Goal: Information Seeking & Learning: Learn about a topic

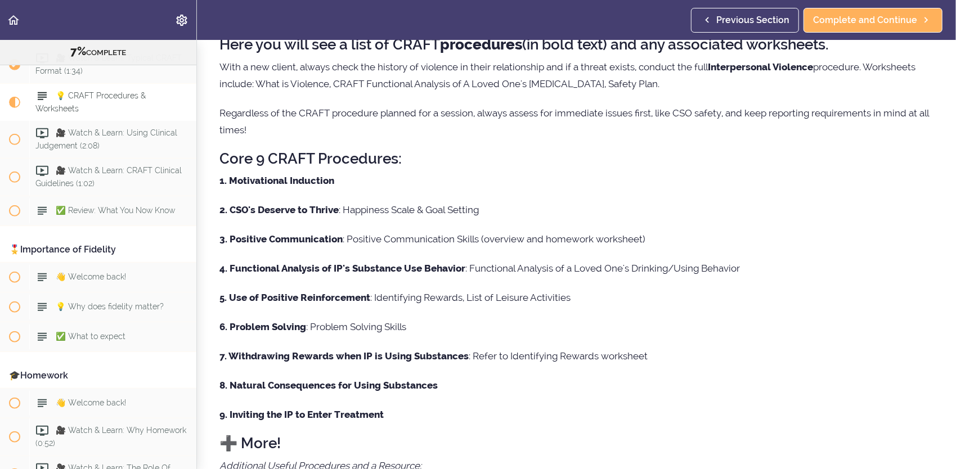
scroll to position [41, 0]
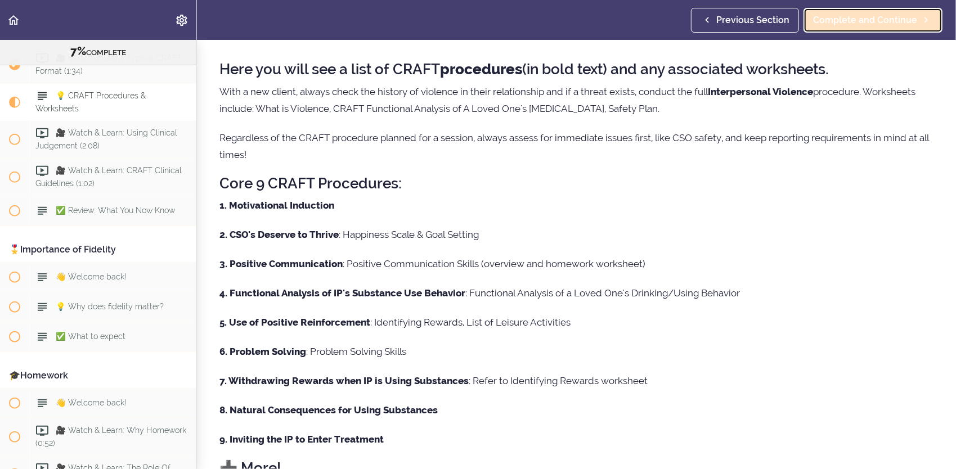
click at [886, 25] on span "Complete and Continue" at bounding box center [865, 21] width 104 height 14
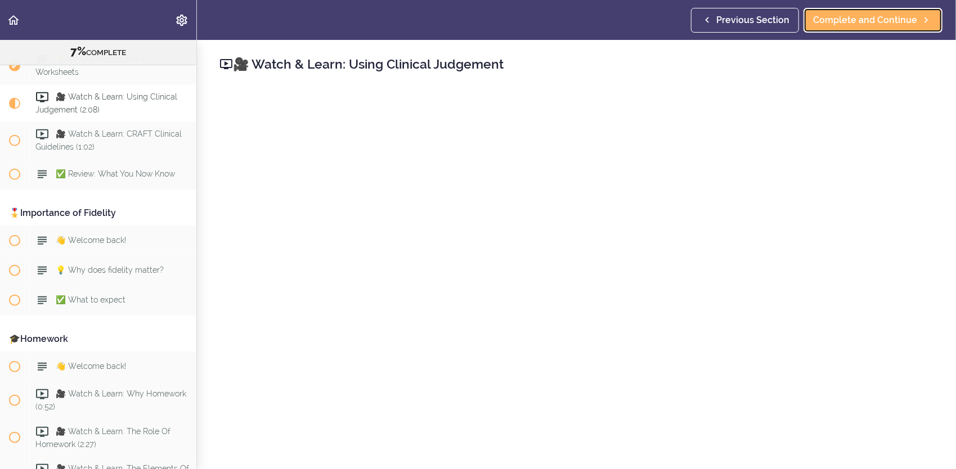
scroll to position [627, 0]
click at [820, 14] on span "Complete and Continue" at bounding box center [865, 21] width 104 height 14
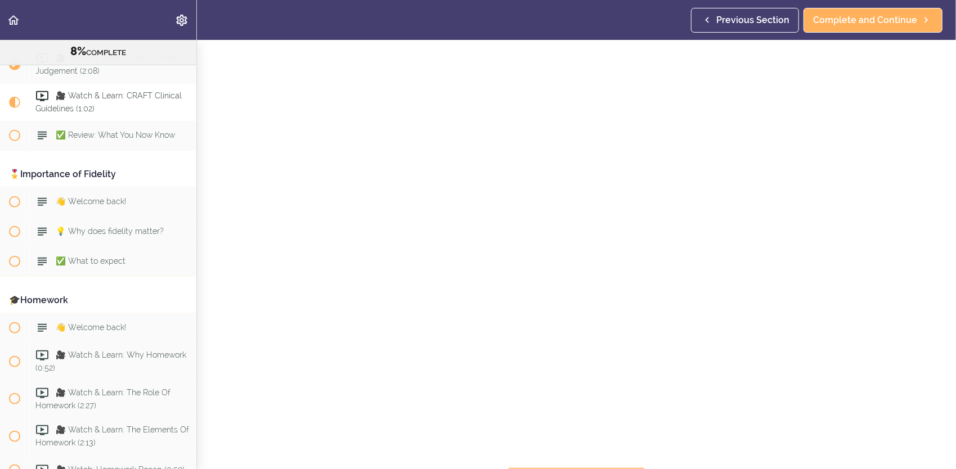
scroll to position [56, 0]
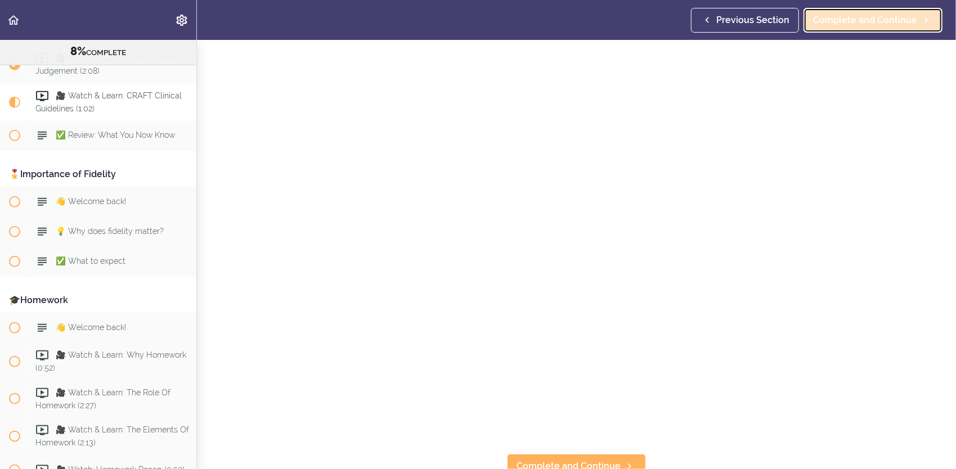
click at [845, 28] on link "Complete and Continue" at bounding box center [872, 20] width 139 height 25
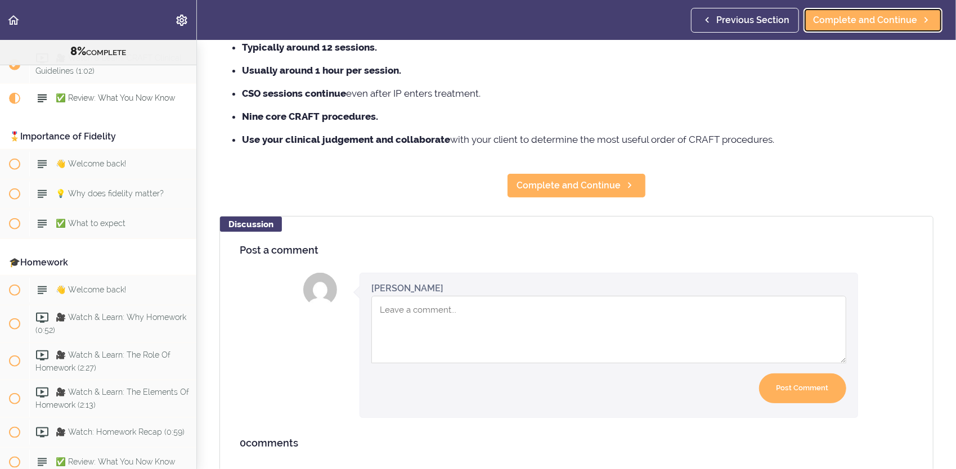
scroll to position [169, 0]
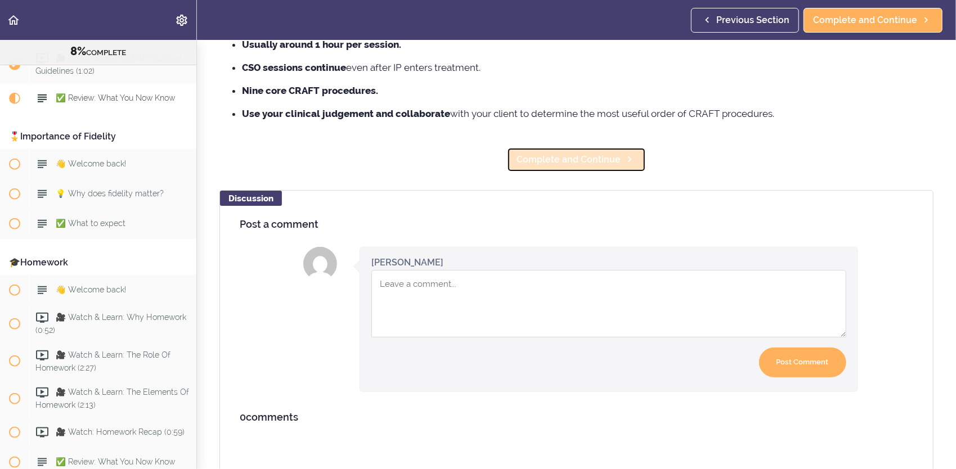
click at [593, 151] on link "Complete and Continue" at bounding box center [576, 159] width 139 height 25
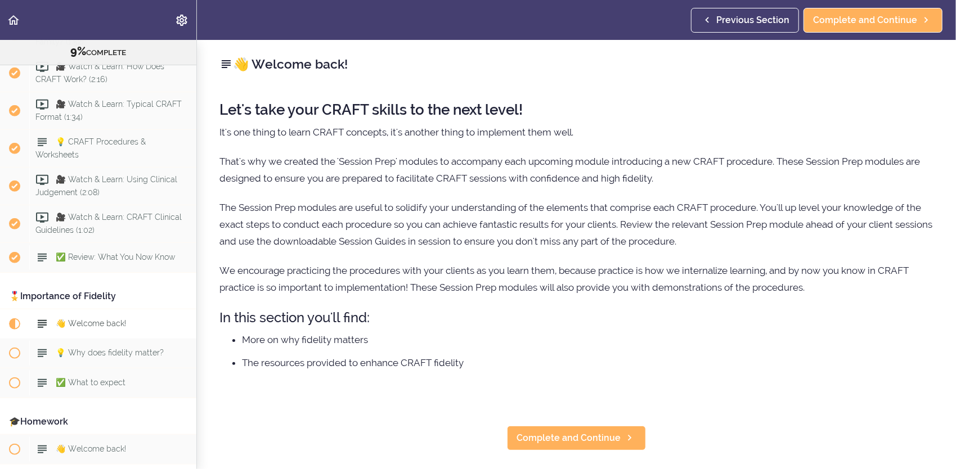
scroll to position [600, 0]
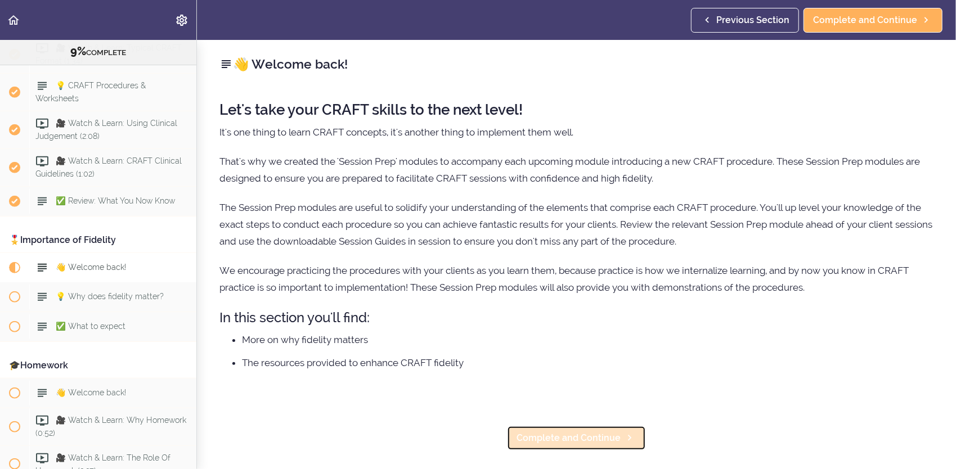
click at [573, 434] on span "Complete and Continue" at bounding box center [569, 439] width 104 height 14
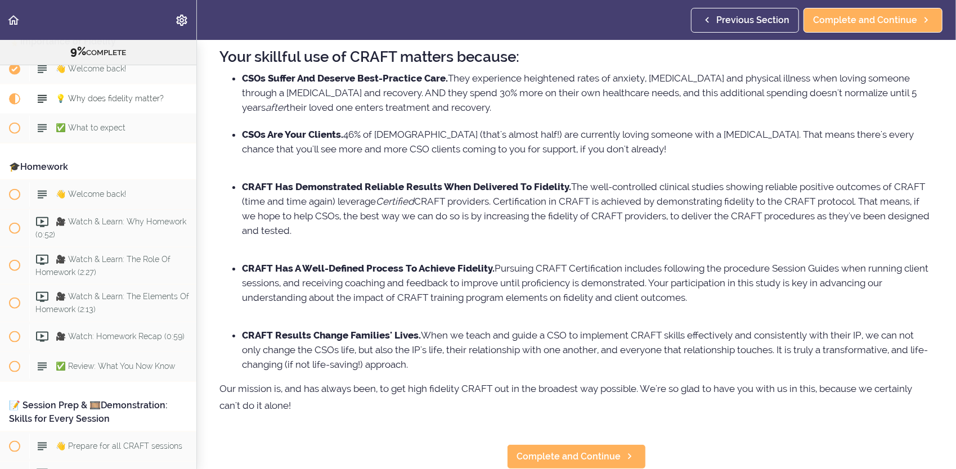
scroll to position [61, 0]
click at [558, 450] on span "Complete and Continue" at bounding box center [569, 457] width 104 height 14
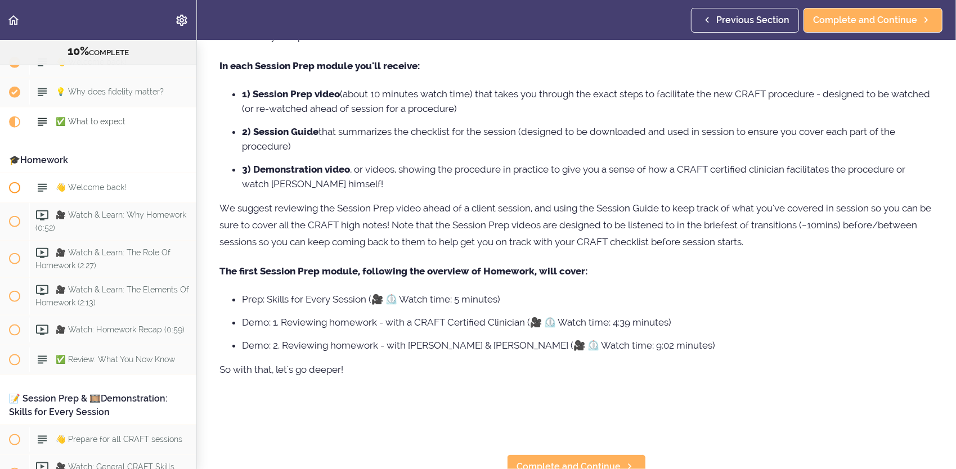
scroll to position [828, 0]
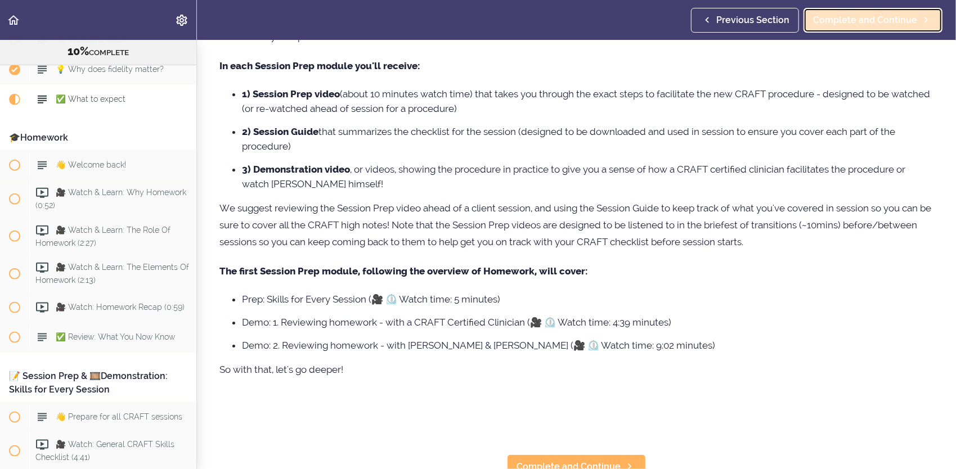
click at [845, 29] on link "Complete and Continue" at bounding box center [872, 20] width 139 height 25
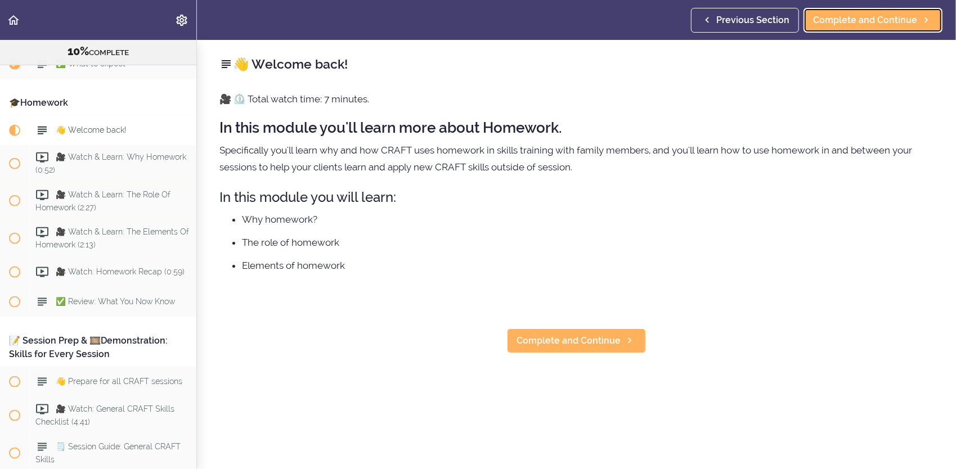
scroll to position [838, 0]
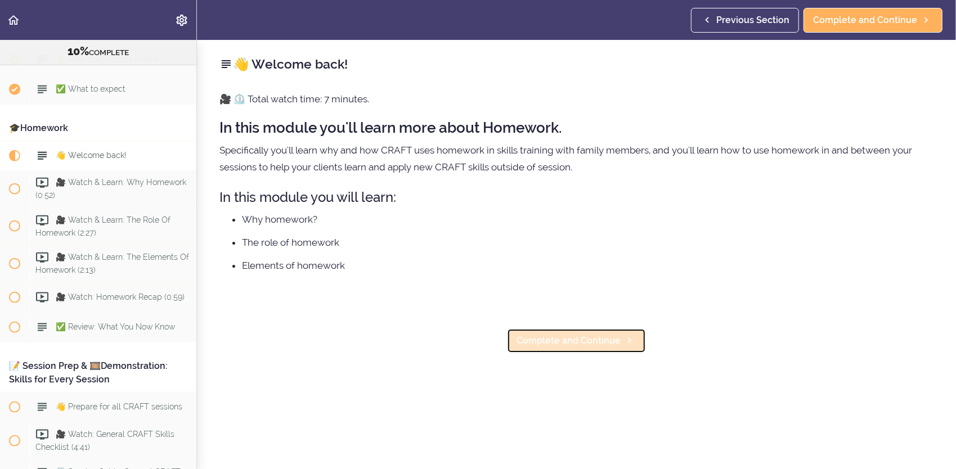
click at [559, 336] on span "Complete and Continue" at bounding box center [569, 341] width 104 height 14
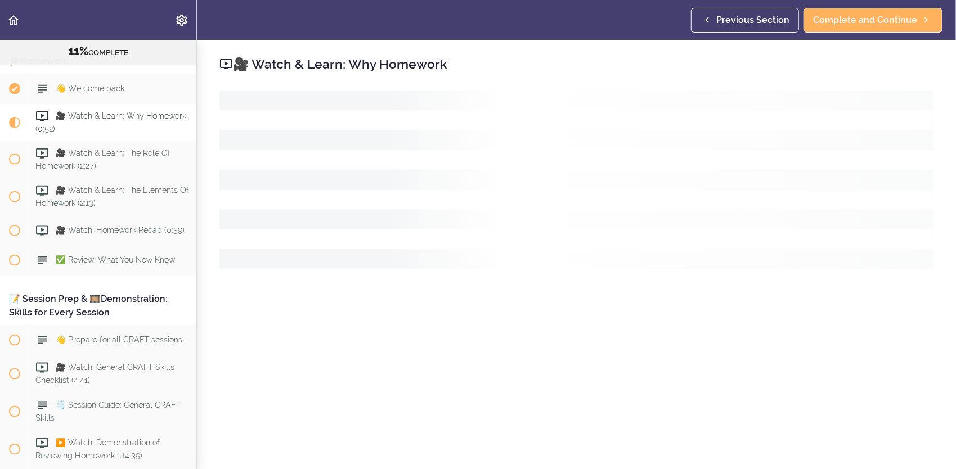
scroll to position [923, 0]
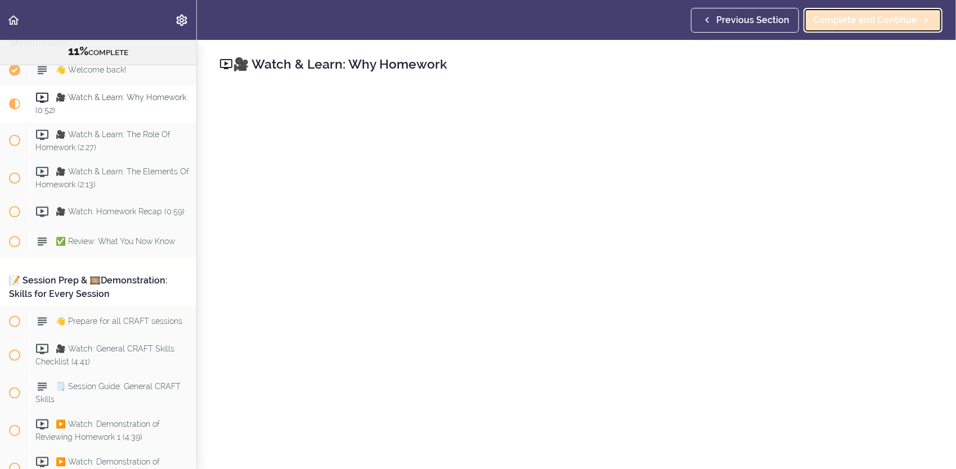
click at [913, 19] on span "Complete and Continue" at bounding box center [865, 21] width 104 height 14
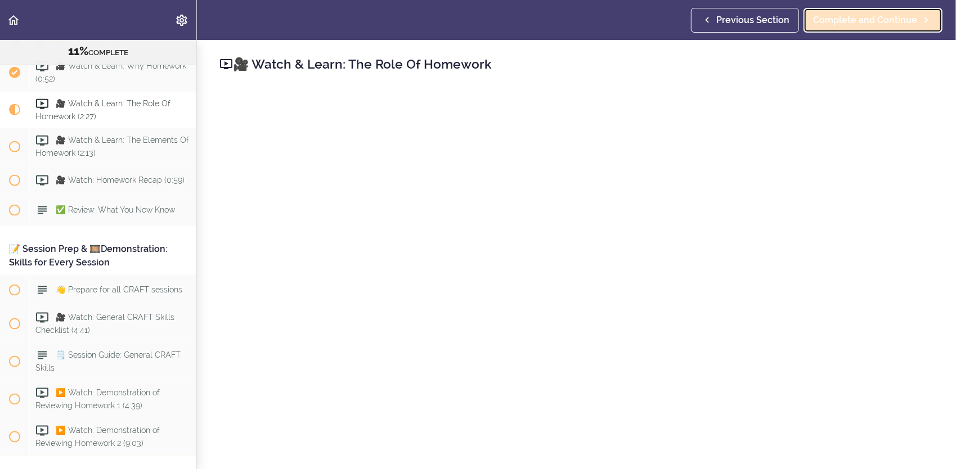
scroll to position [961, 0]
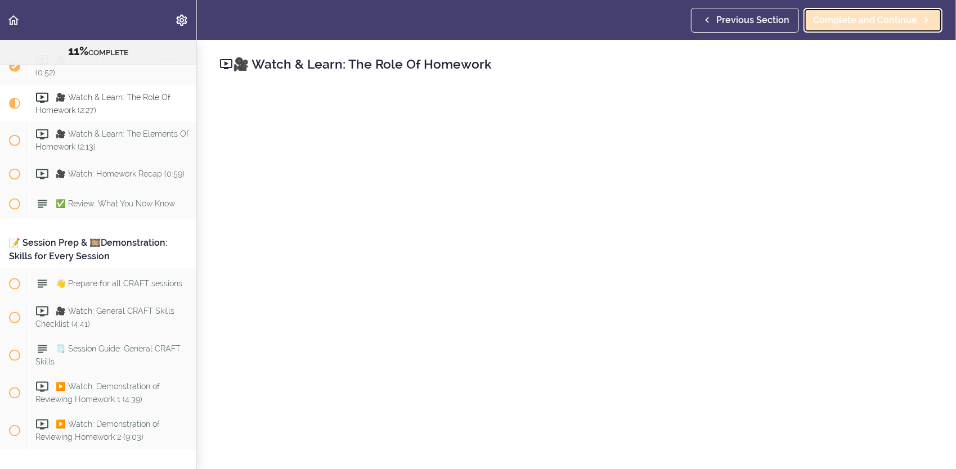
click at [906, 15] on span "Complete and Continue" at bounding box center [865, 21] width 104 height 14
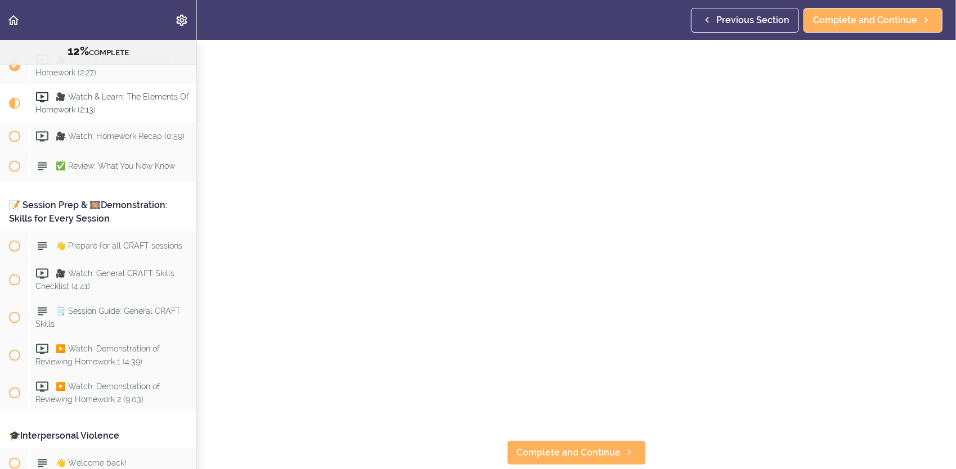
scroll to position [56, 0]
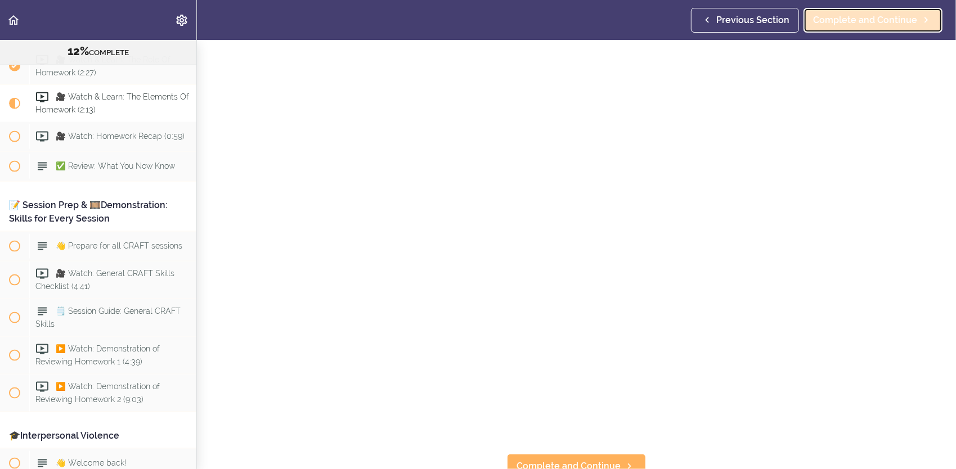
click at [859, 26] on span "Complete and Continue" at bounding box center [865, 21] width 104 height 14
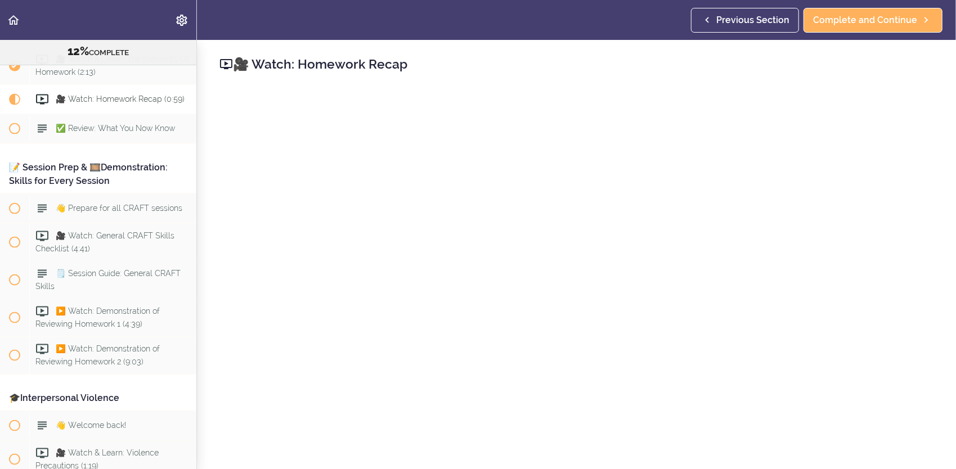
scroll to position [1093, 0]
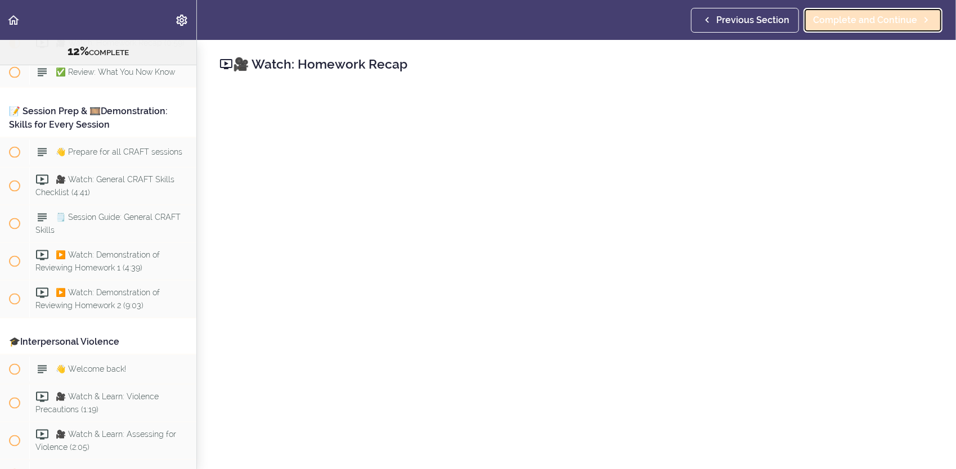
click at [866, 24] on span "Complete and Continue" at bounding box center [865, 21] width 104 height 14
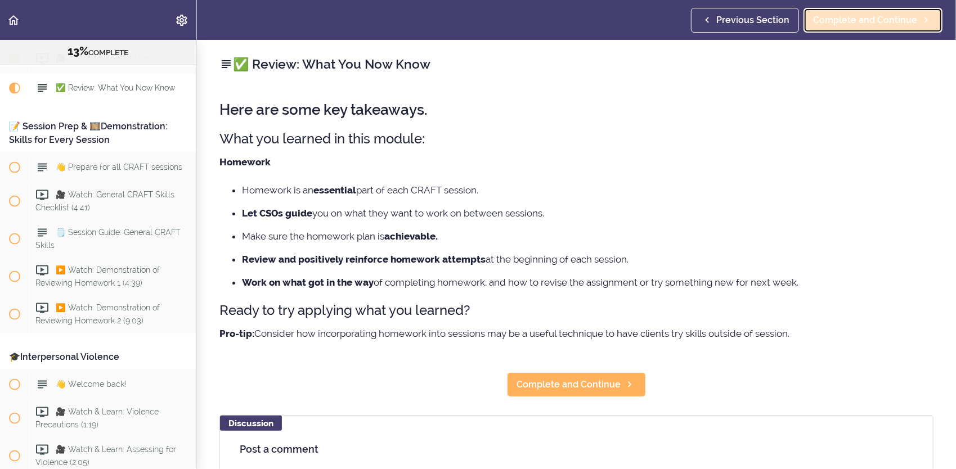
scroll to position [1074, 0]
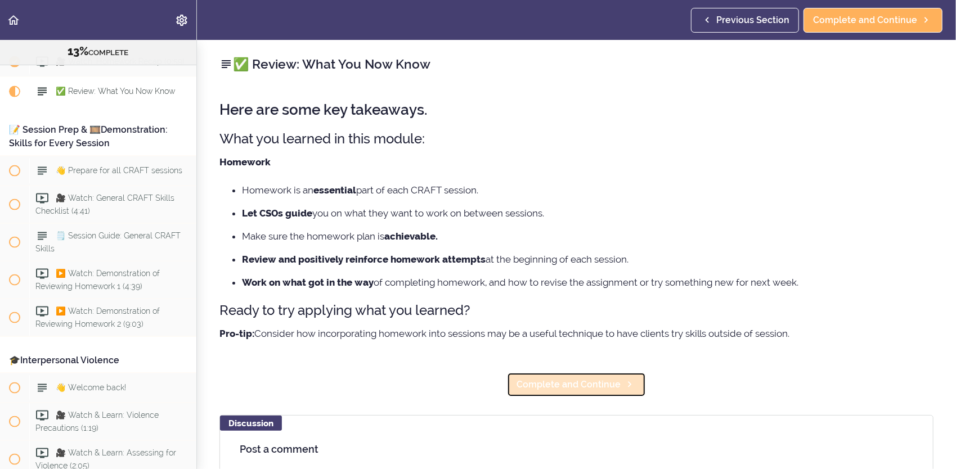
click at [564, 387] on span "Complete and Continue" at bounding box center [569, 385] width 104 height 14
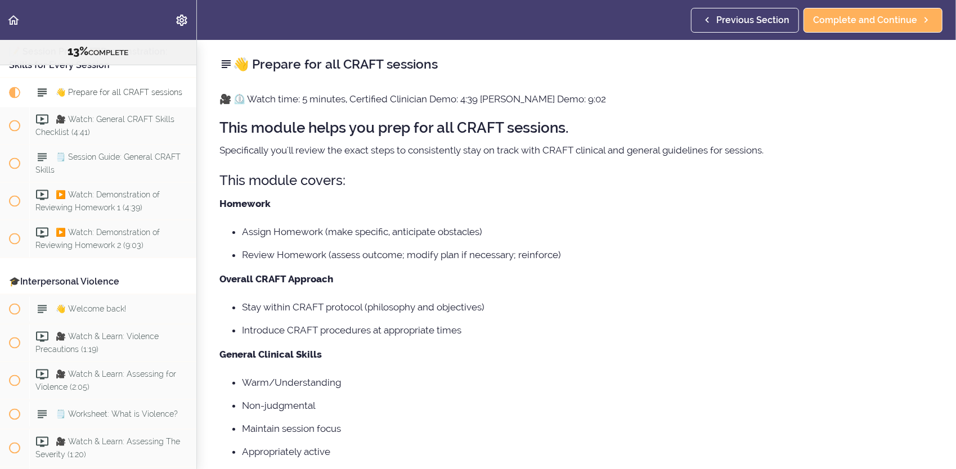
scroll to position [1153, 0]
click at [12, 12] on link "Back to course curriculum" at bounding box center [14, 20] width 28 height 40
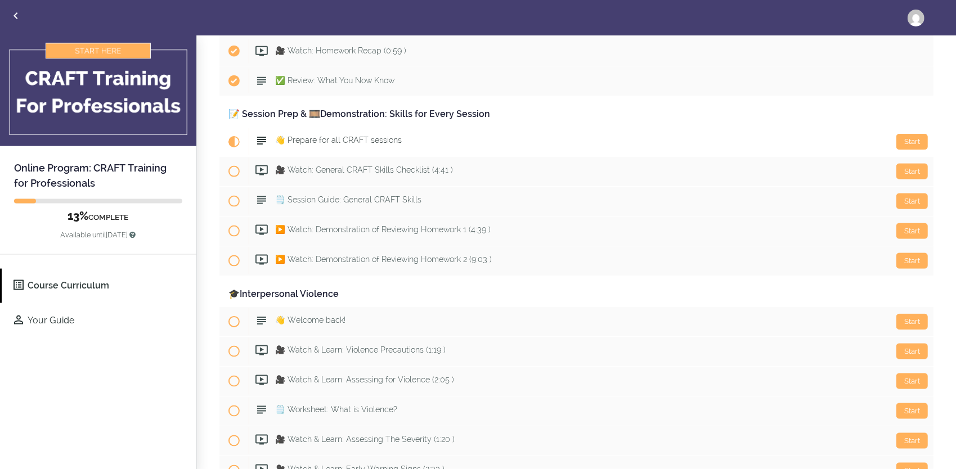
scroll to position [957, 0]
